Goal: Find specific page/section: Find specific page/section

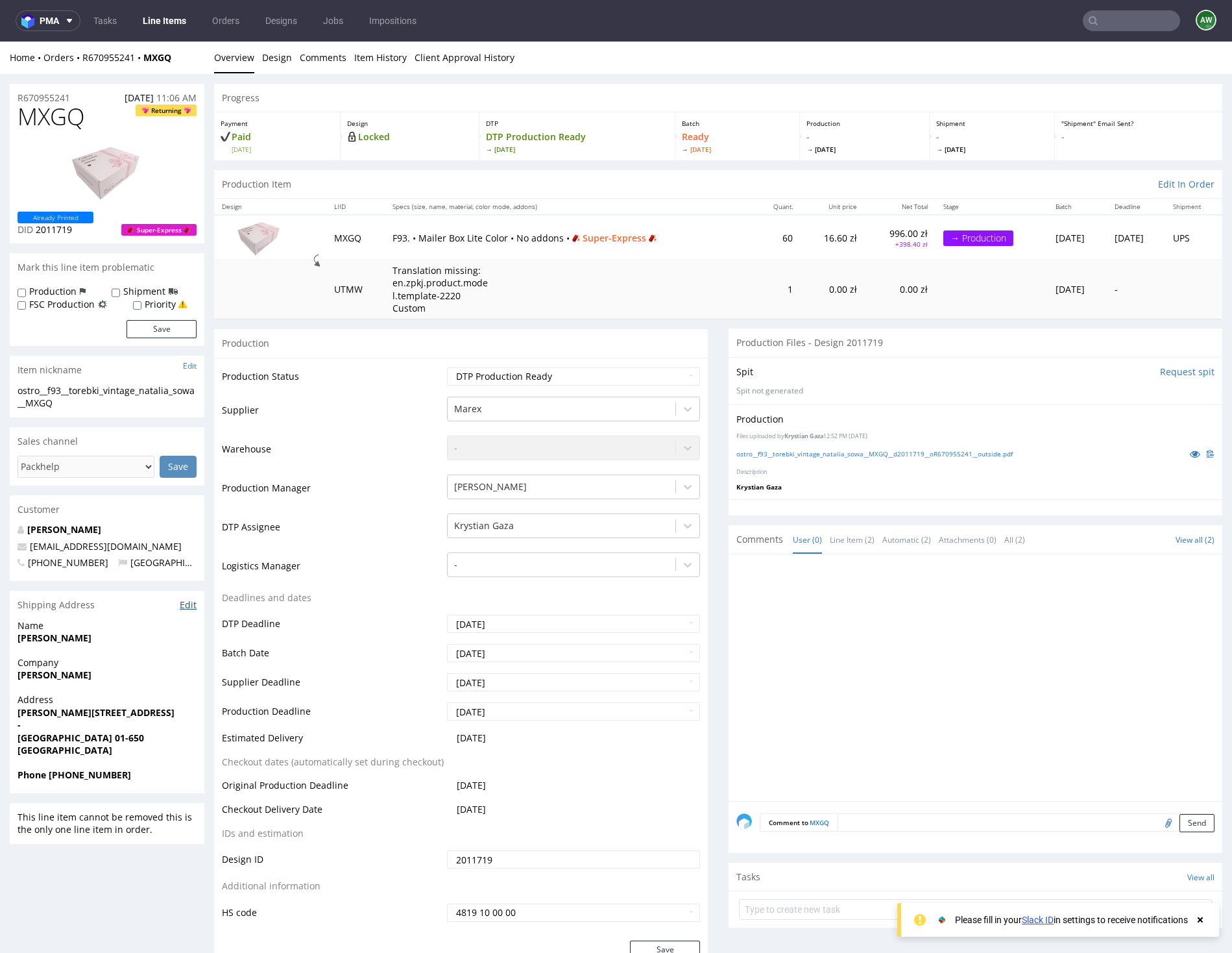
click at [188, 604] on link "Edit" at bounding box center [187, 605] width 17 height 13
click at [187, 602] on link "Edit" at bounding box center [187, 605] width 17 height 13
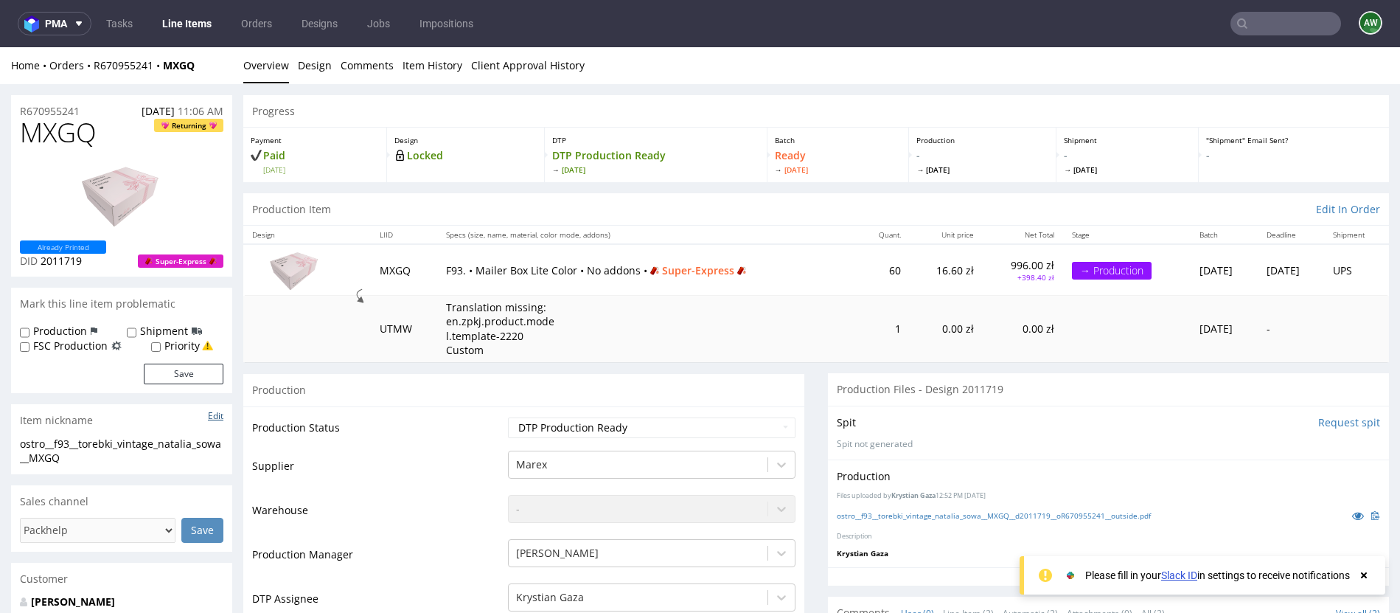
click at [216, 411] on link "Edit" at bounding box center [215, 415] width 15 height 13
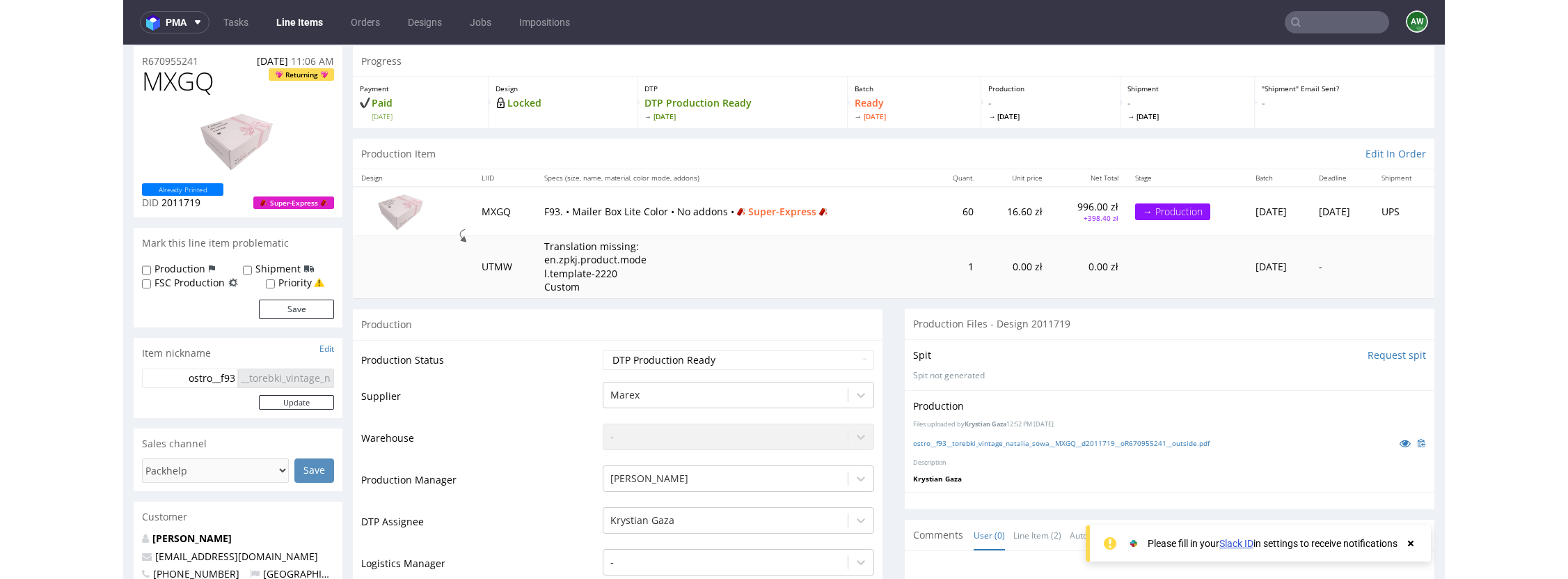
scroll to position [121, 0]
